Goal: Find specific page/section: Find specific page/section

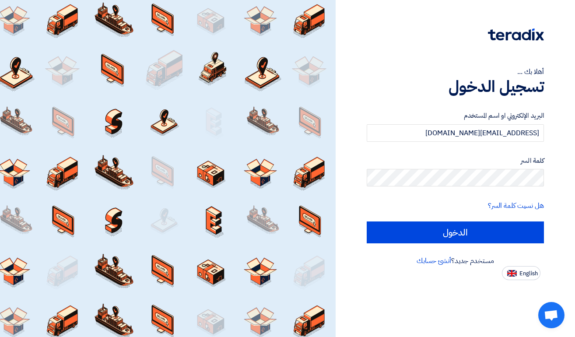
type input "[EMAIL_ADDRESS][DOMAIN_NAME]"
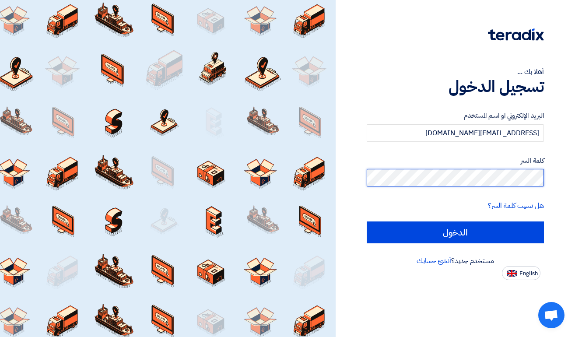
click at [455, 232] on input "الدخول" at bounding box center [455, 232] width 178 height 22
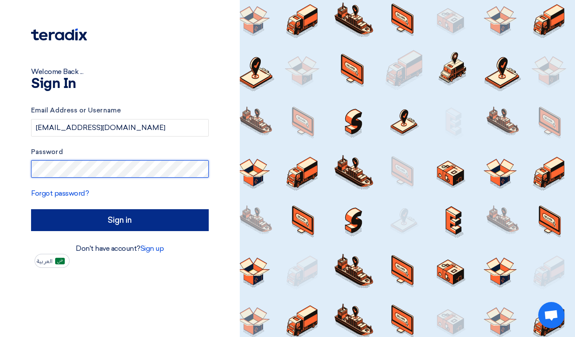
type input "Sign in"
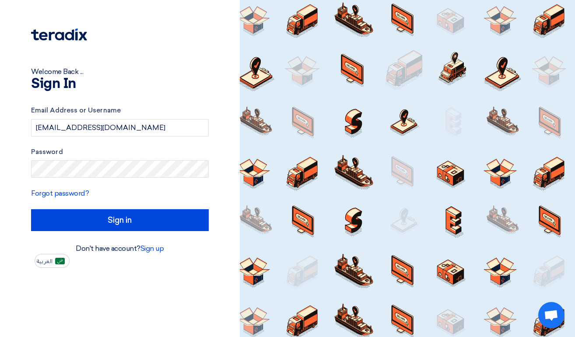
click at [445, 232] on div at bounding box center [407, 168] width 335 height 337
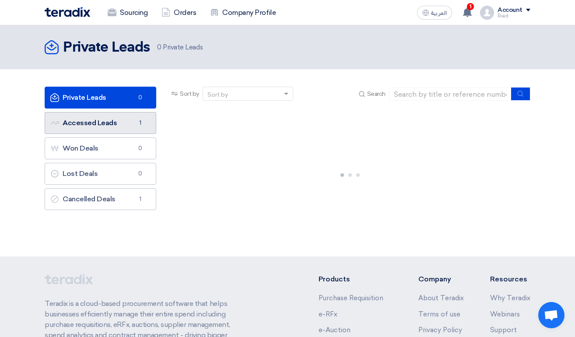
click at [112, 122] on link "Accessed Leads Accessed Leads 1" at bounding box center [101, 123] width 112 height 22
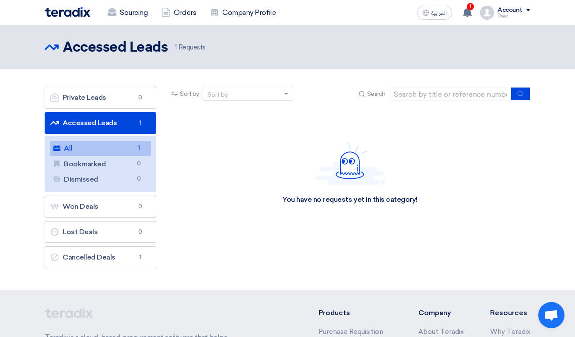
click at [107, 147] on link "All All 1" at bounding box center [100, 148] width 101 height 15
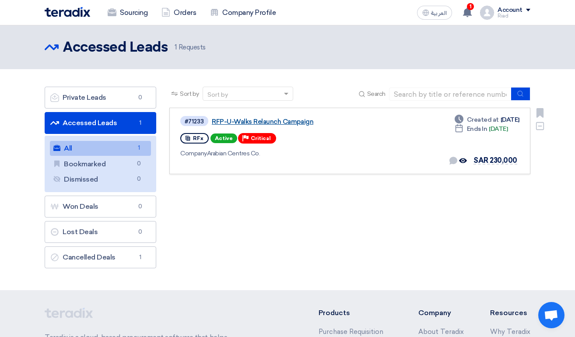
click at [268, 124] on link "RFP-U-Walks Relaunch Campaign" at bounding box center [321, 122] width 219 height 8
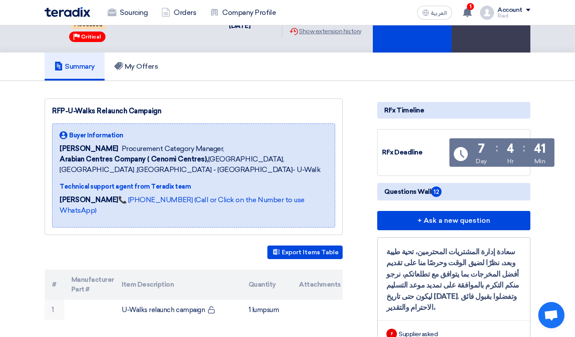
scroll to position [44, 0]
